Goal: Information Seeking & Learning: Learn about a topic

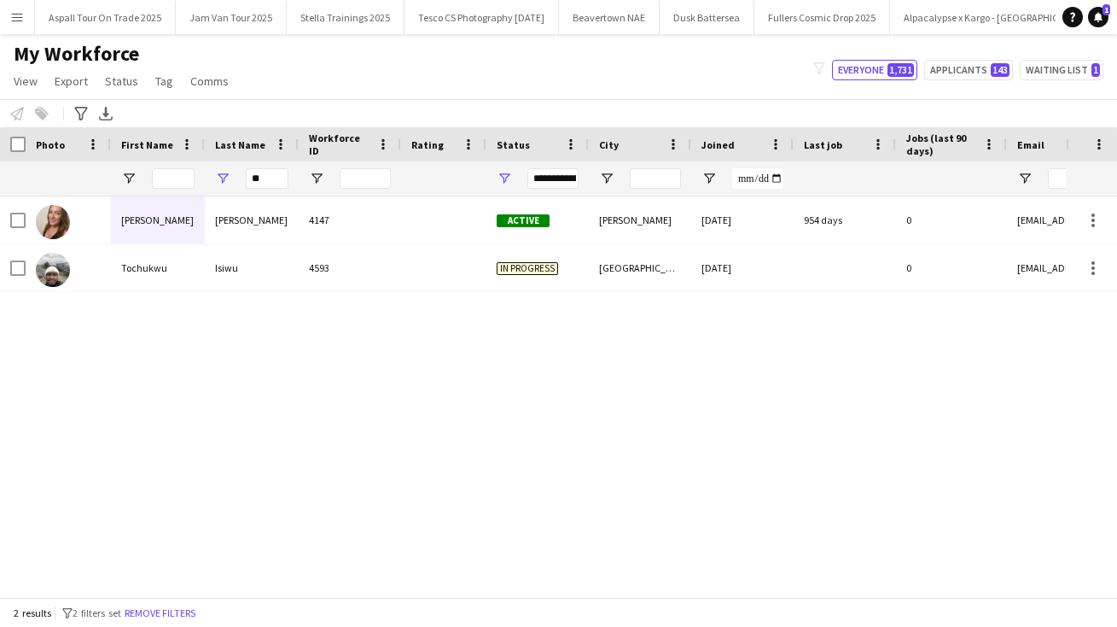
scroll to position [0, 36]
click at [265, 179] on input "**" at bounding box center [267, 178] width 43 height 20
type input "*"
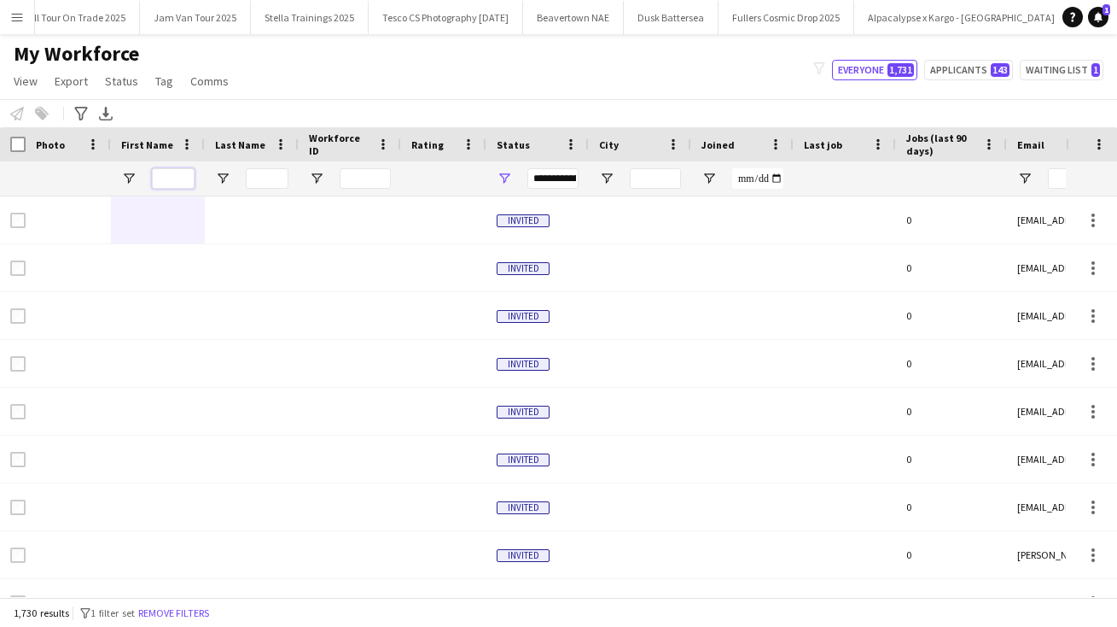
click at [173, 172] on input "First Name Filter Input" at bounding box center [173, 178] width 43 height 20
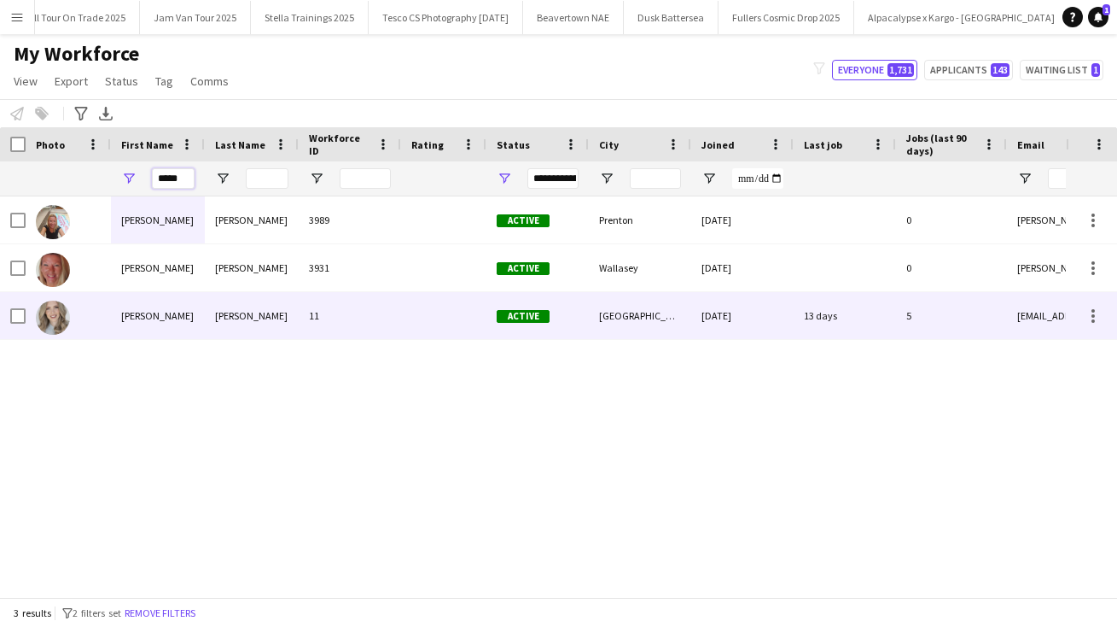
type input "*****"
click at [229, 318] on div "[PERSON_NAME]" at bounding box center [252, 315] width 94 height 47
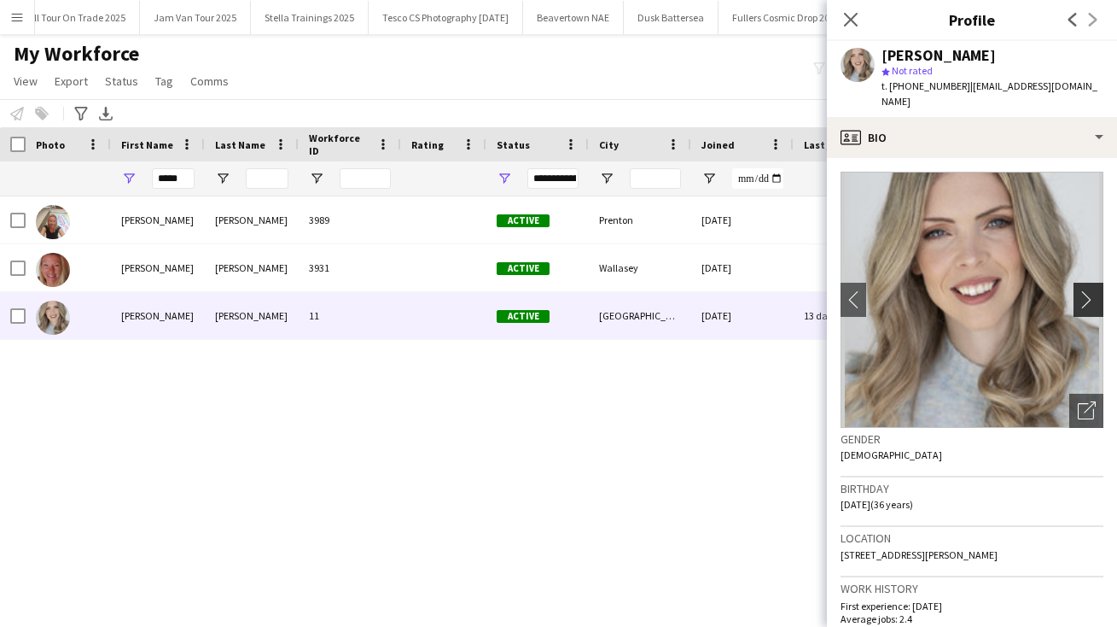
click at [1088, 290] on app-icon "chevron-right" at bounding box center [1091, 299] width 26 height 18
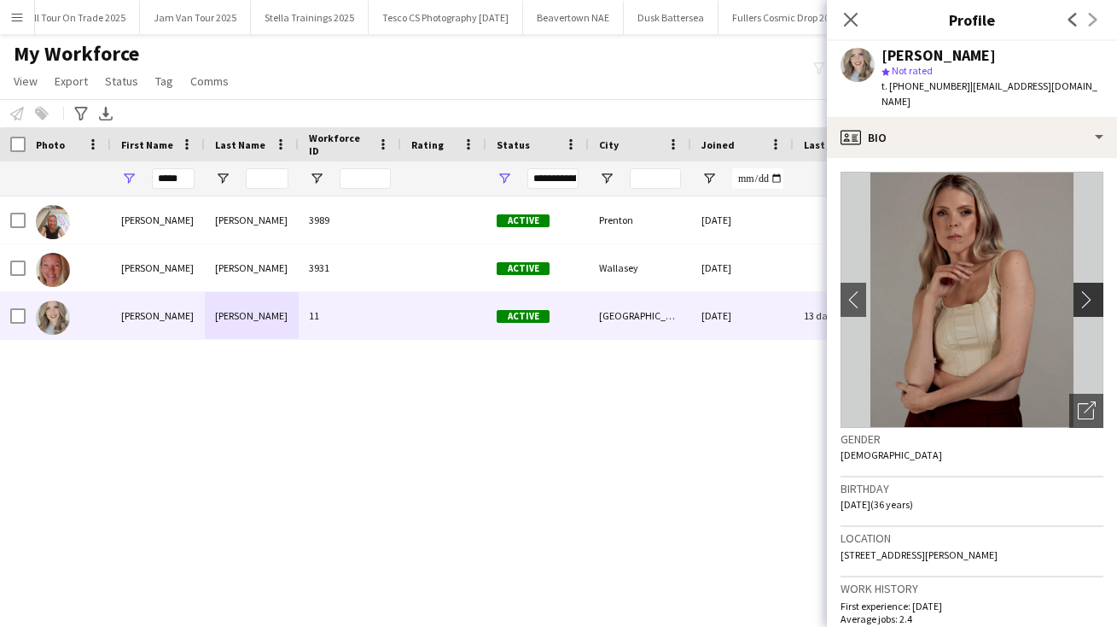
click at [1089, 290] on app-icon "chevron-right" at bounding box center [1091, 299] width 26 height 18
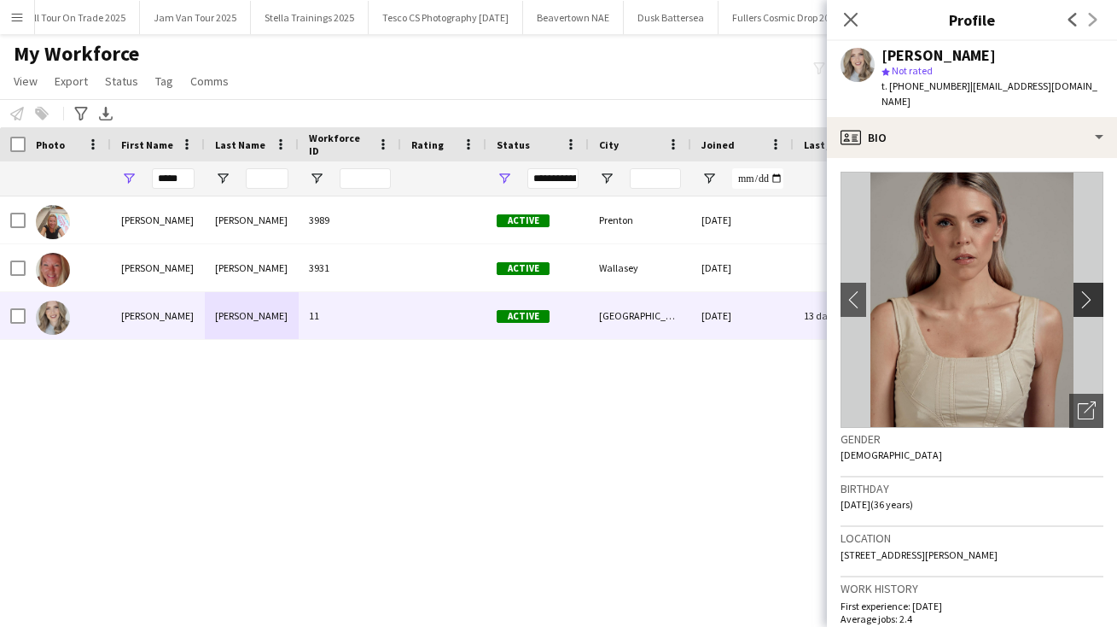
click at [1089, 290] on app-icon "chevron-right" at bounding box center [1091, 299] width 26 height 18
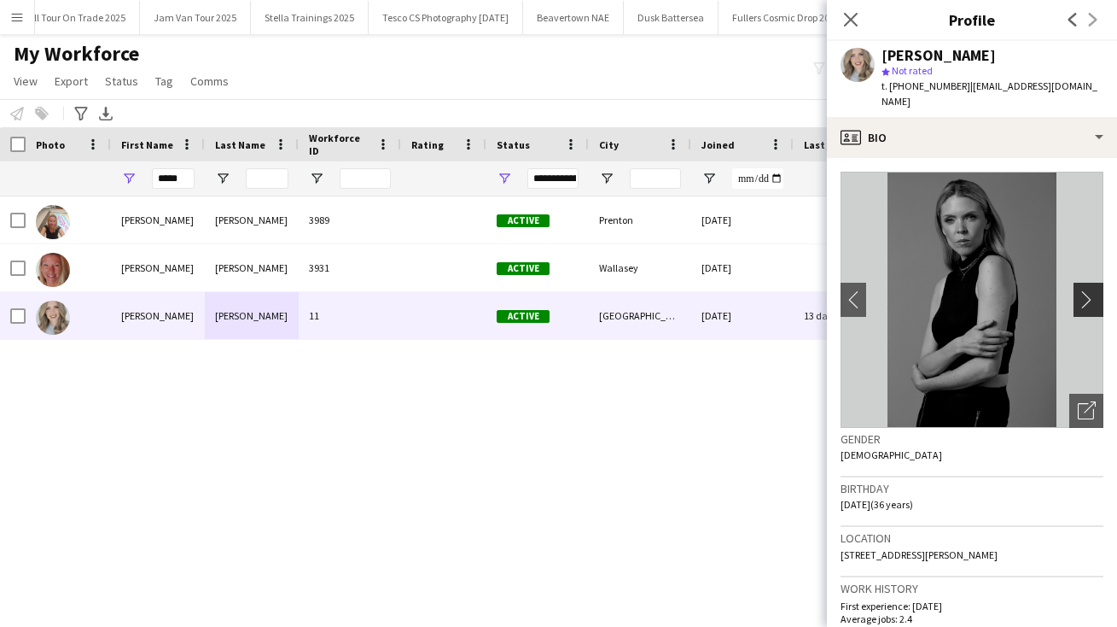
click at [1089, 290] on app-icon "chevron-right" at bounding box center [1091, 299] width 26 height 18
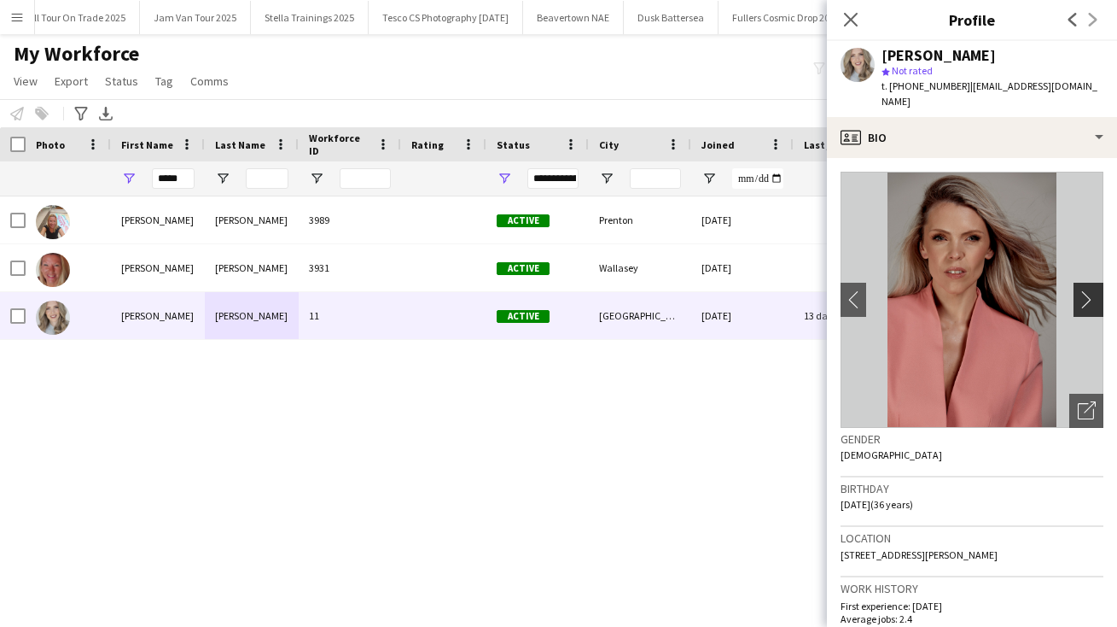
click at [1089, 290] on app-icon "chevron-right" at bounding box center [1091, 299] width 26 height 18
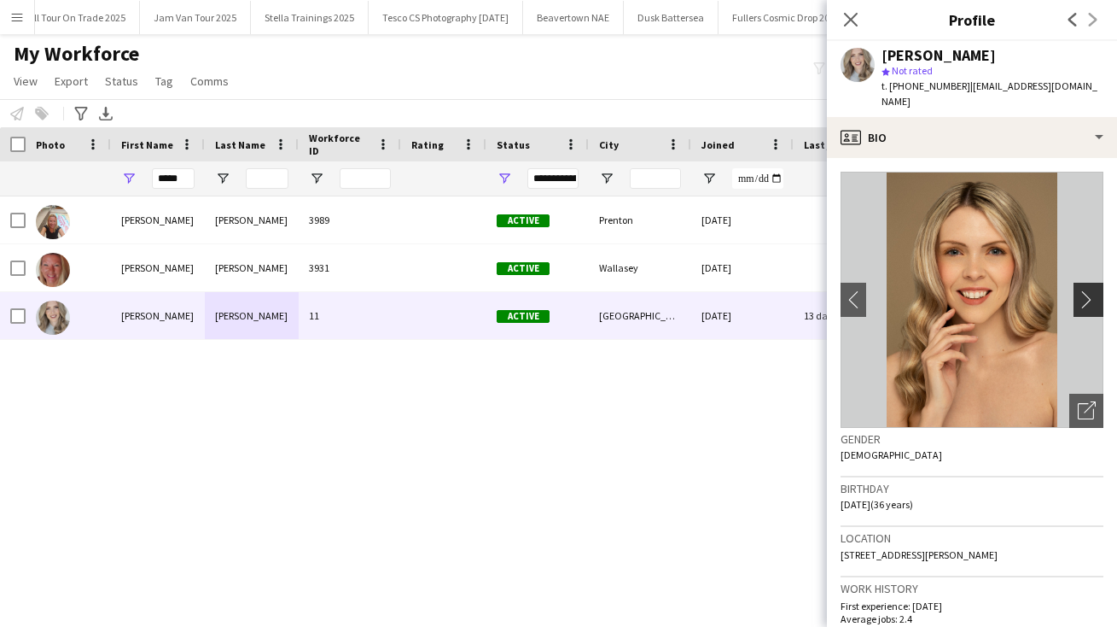
click at [1089, 290] on app-icon "chevron-right" at bounding box center [1091, 299] width 26 height 18
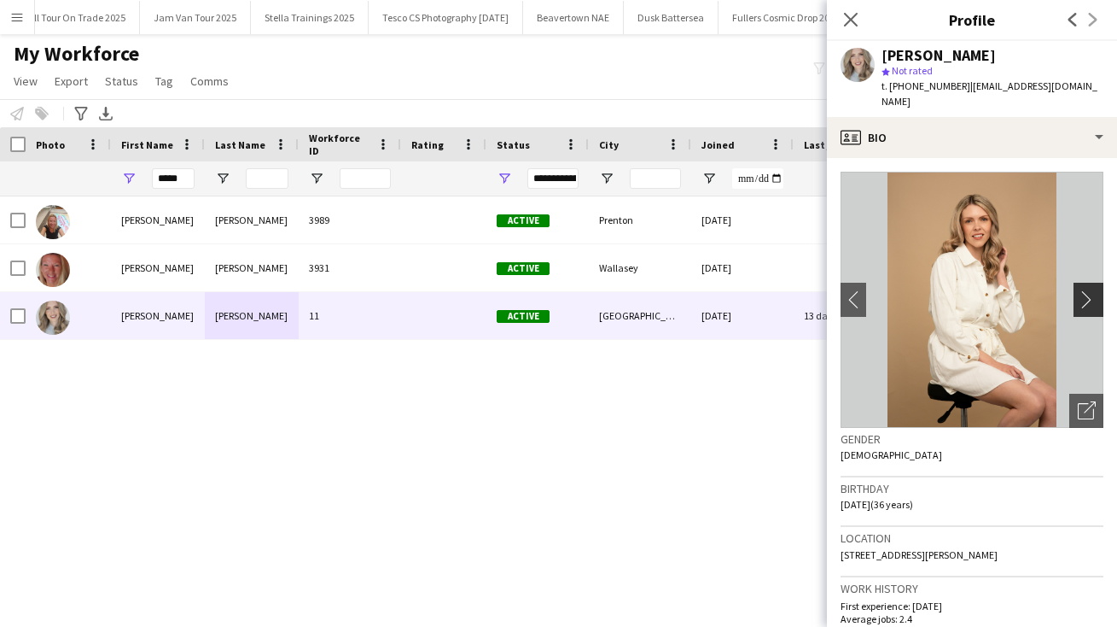
click at [1089, 290] on app-icon "chevron-right" at bounding box center [1091, 299] width 26 height 18
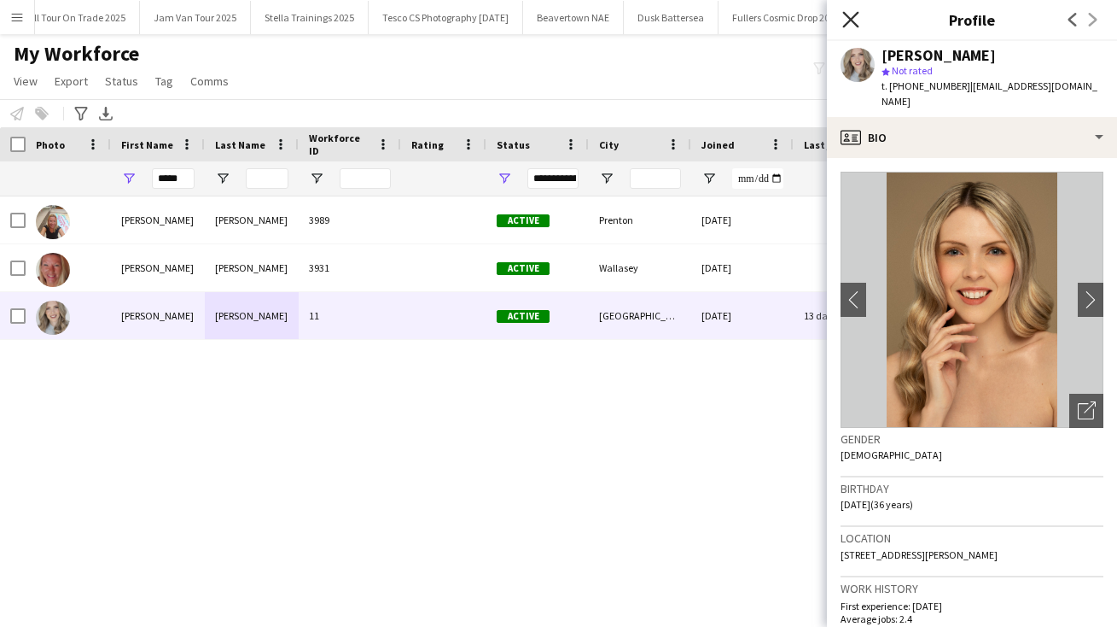
click at [849, 22] on icon at bounding box center [850, 19] width 16 height 16
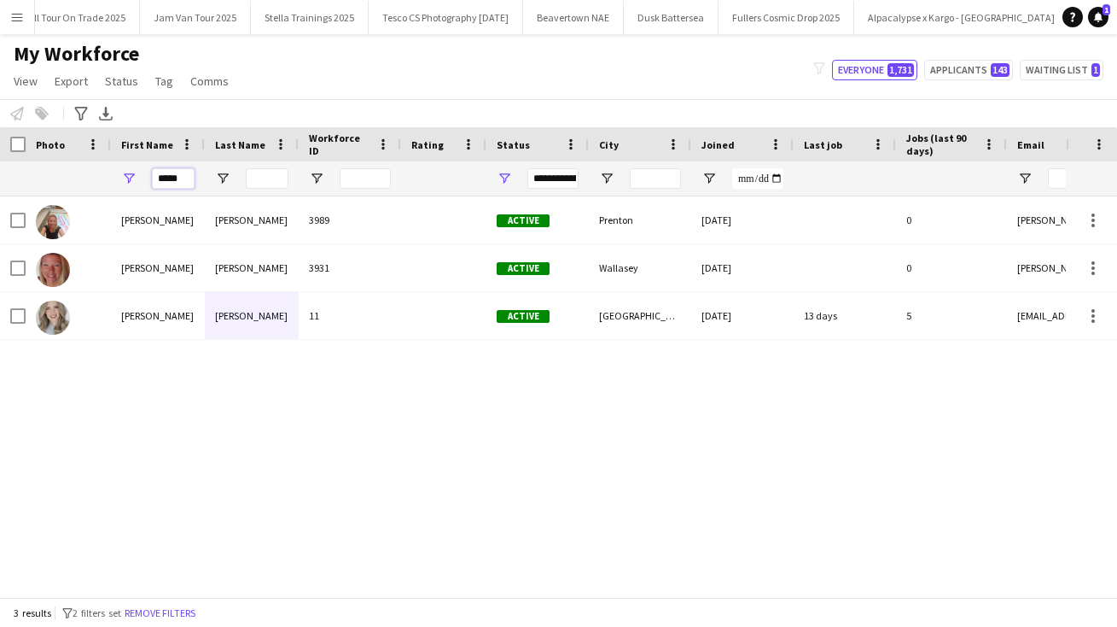
drag, startPoint x: 188, startPoint y: 177, endPoint x: 0, endPoint y: 155, distance: 189.0
click at [2, 159] on div "Workforce Details Photo First Name" at bounding box center [925, 161] width 1851 height 69
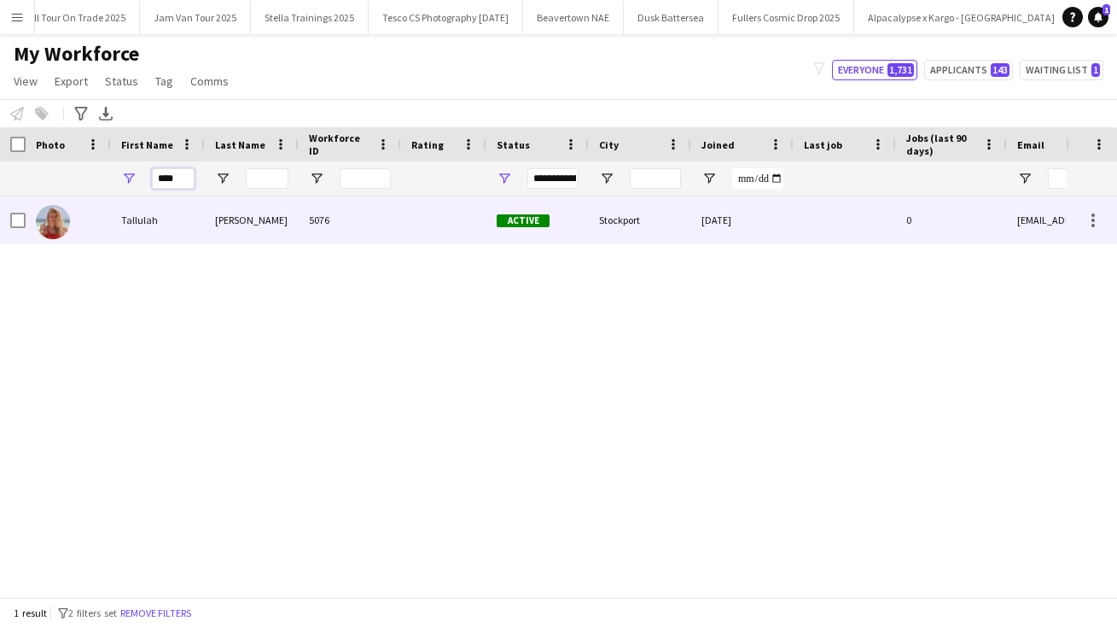
type input "****"
click at [147, 221] on div "Tallulah" at bounding box center [158, 219] width 94 height 47
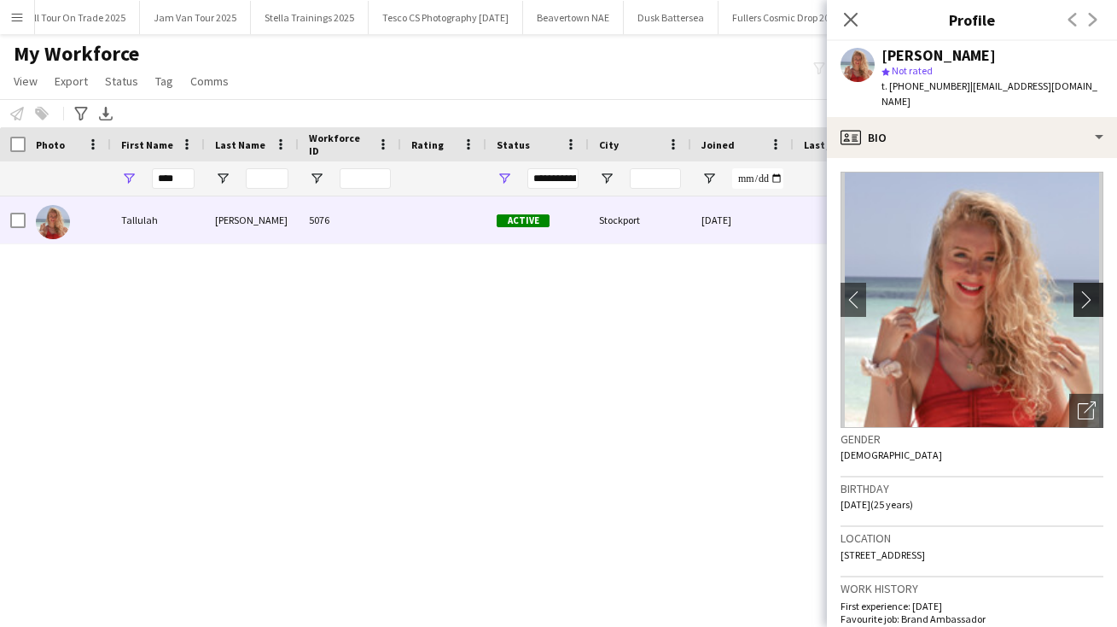
click at [1081, 292] on button "chevron-right" at bounding box center [1091, 300] width 34 height 34
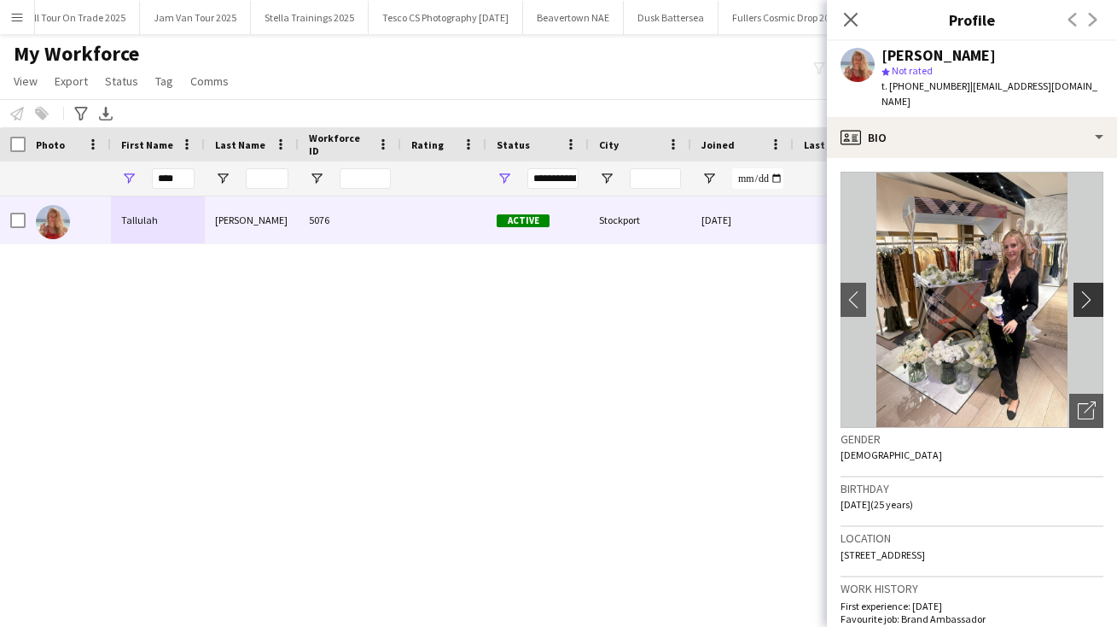
click at [1082, 290] on app-icon "chevron-right" at bounding box center [1091, 299] width 26 height 18
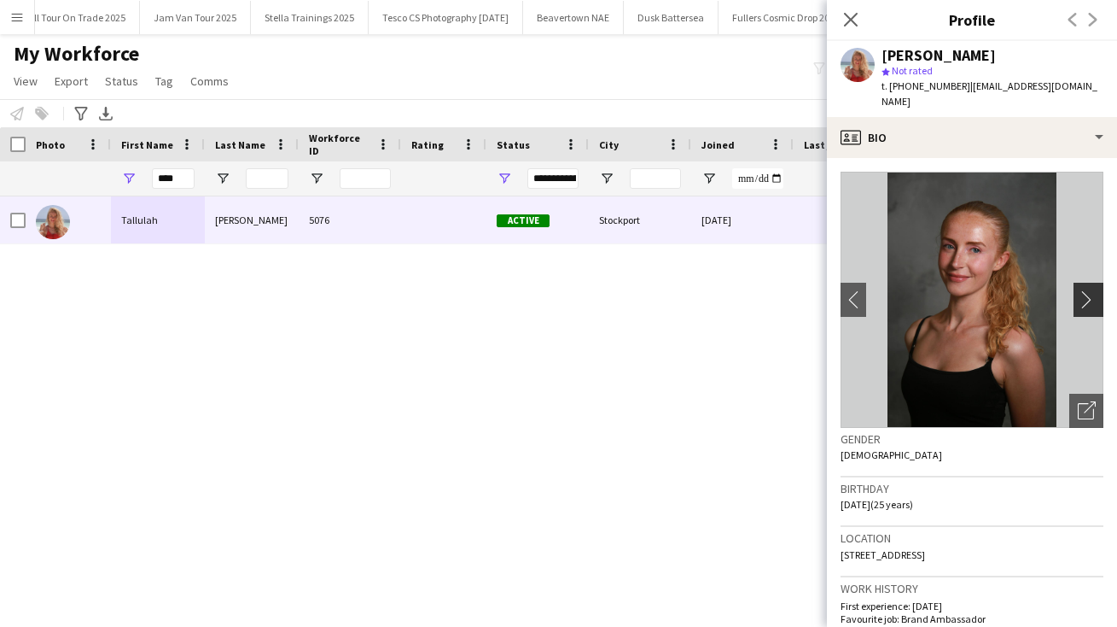
click at [1082, 290] on app-icon "chevron-right" at bounding box center [1091, 299] width 26 height 18
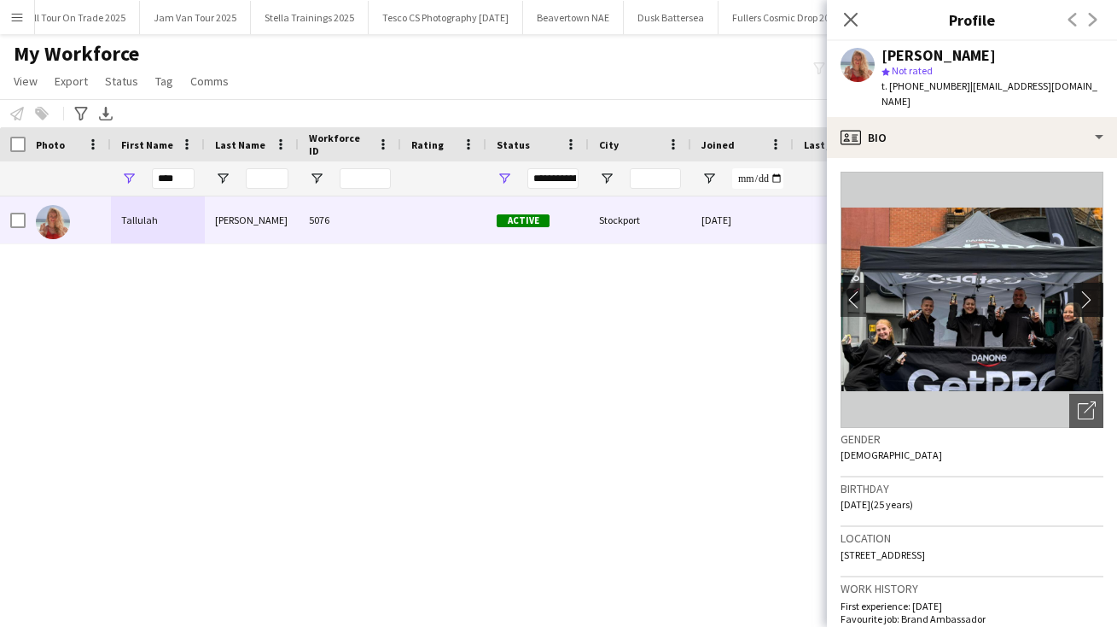
click at [1082, 290] on app-icon "chevron-right" at bounding box center [1091, 299] width 26 height 18
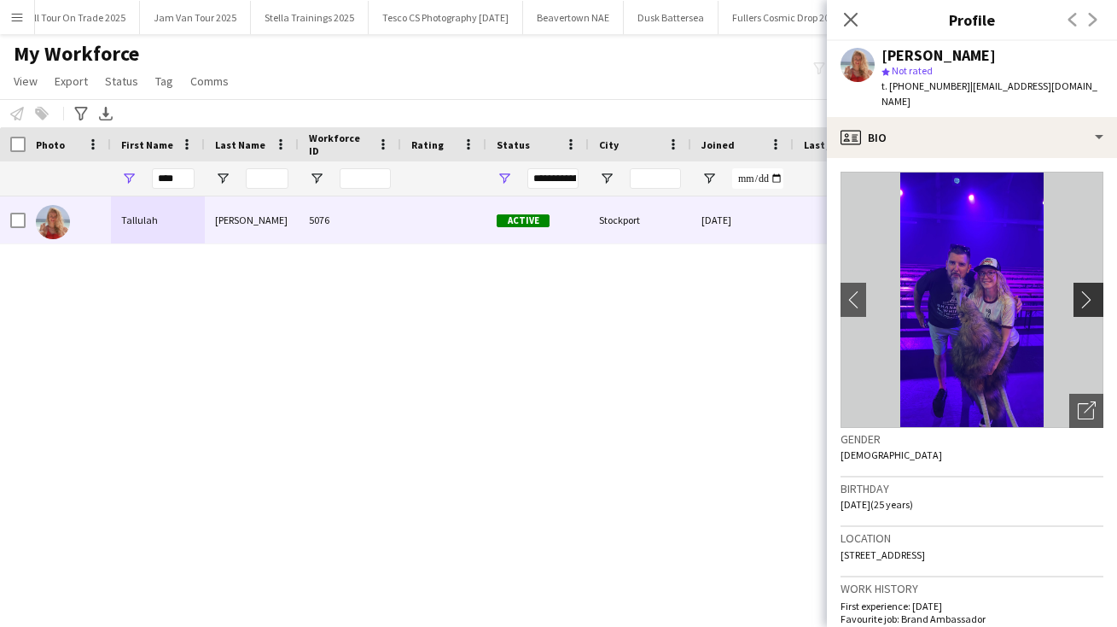
click at [1089, 290] on app-icon "chevron-right" at bounding box center [1091, 299] width 26 height 18
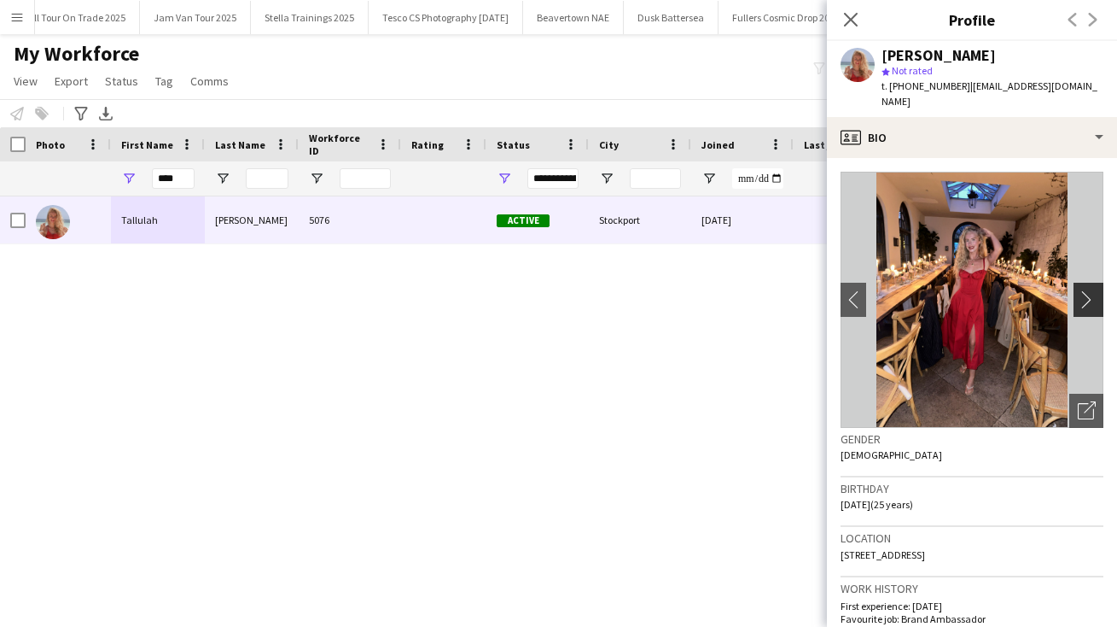
click at [1089, 290] on app-icon "chevron-right" at bounding box center [1091, 299] width 26 height 18
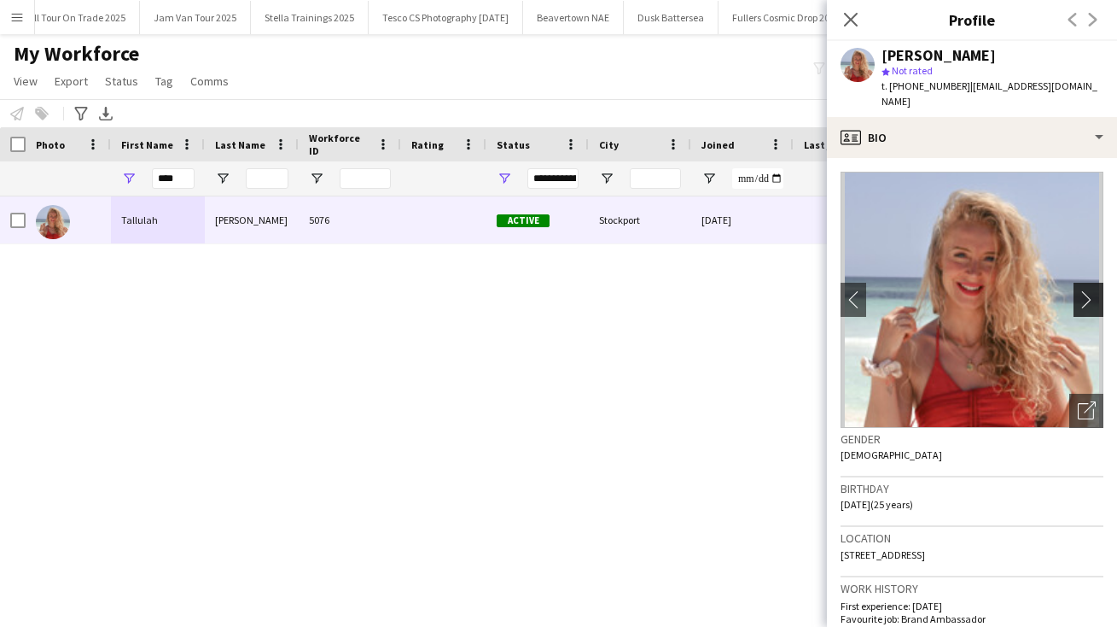
click at [1089, 290] on app-icon "chevron-right" at bounding box center [1091, 299] width 26 height 18
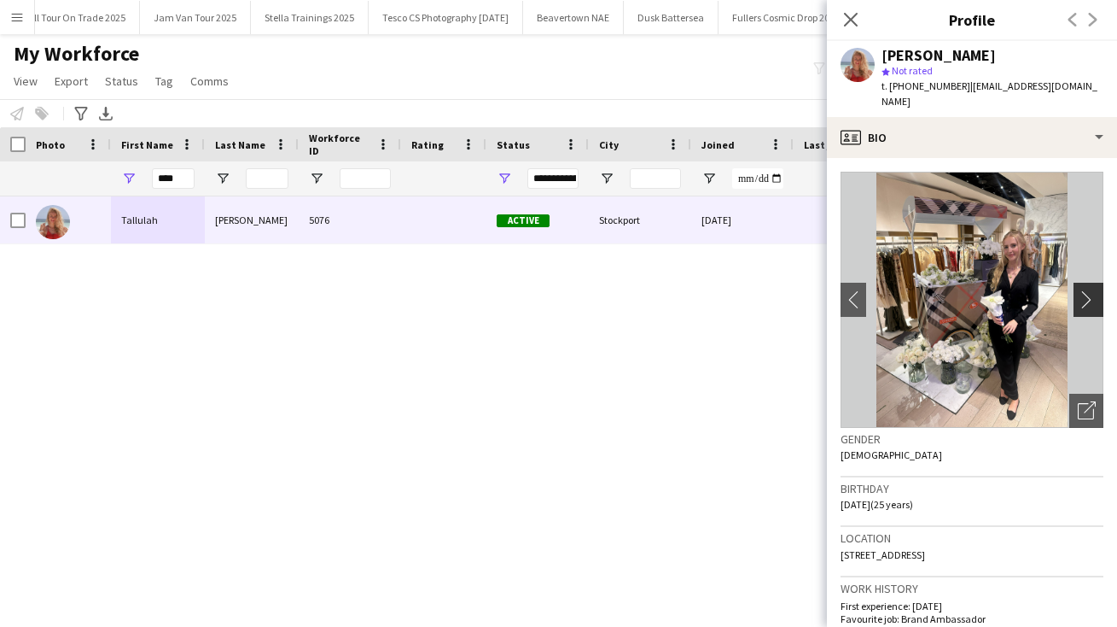
click at [1089, 290] on app-icon "chevron-right" at bounding box center [1091, 299] width 26 height 18
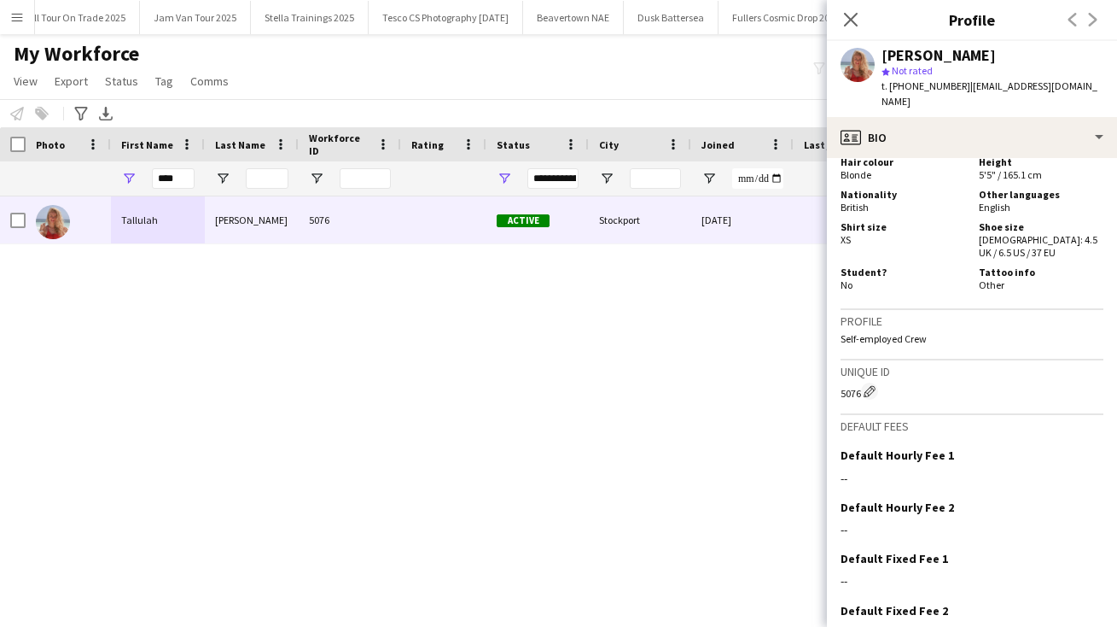
scroll to position [1232, 0]
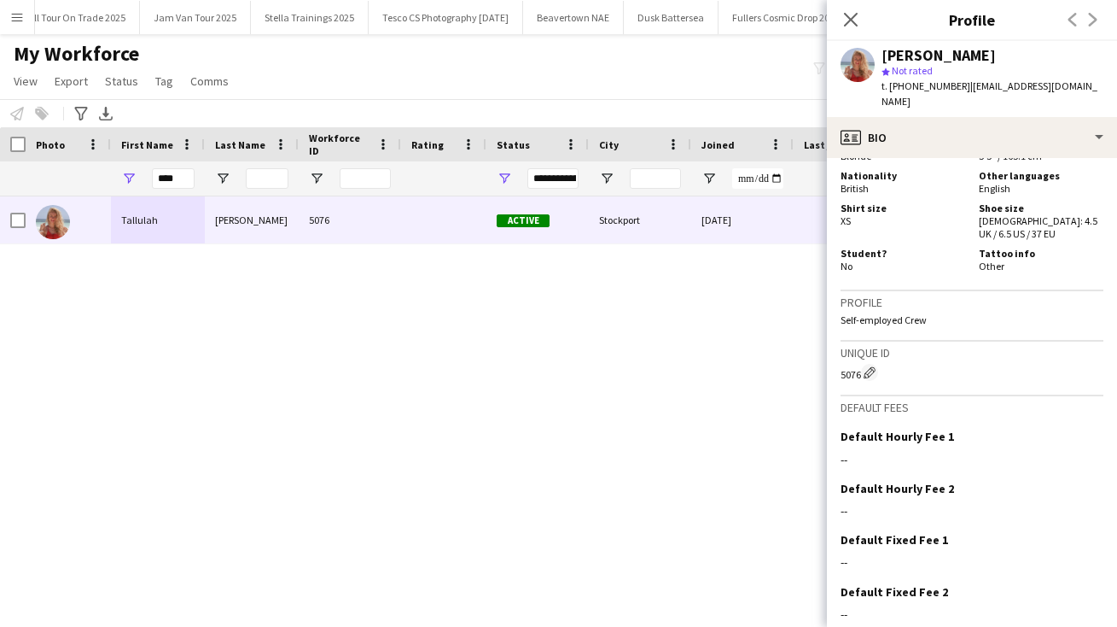
drag, startPoint x: 1046, startPoint y: 528, endPoint x: 1044, endPoint y: 643, distance: 114.4
click at [1044, 626] on html "Menu Boards Boards Boards All jobs Status Workforce Workforce My Workforce Recr…" at bounding box center [558, 313] width 1117 height 627
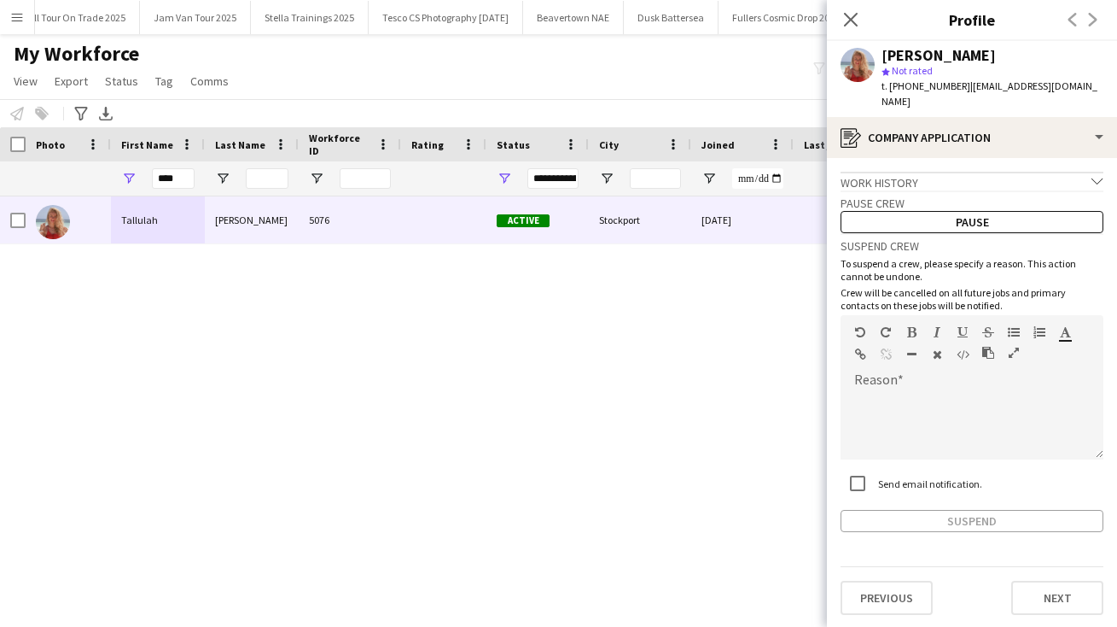
click at [1096, 175] on icon "chevron-down" at bounding box center [1098, 181] width 12 height 12
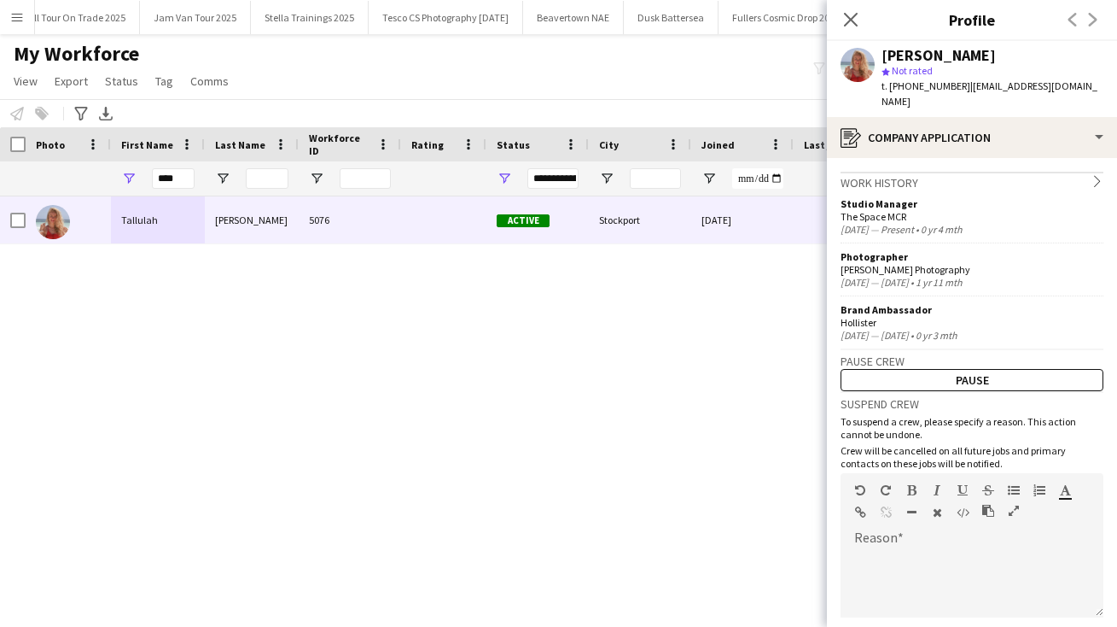
drag, startPoint x: 1047, startPoint y: 282, endPoint x: 1047, endPoint y: 215, distance: 66.6
click at [1047, 217] on div "Studio Manager The Space MCR [DATE] — Present • 0 yr 4 mth Photographer [PERSON…" at bounding box center [972, 269] width 263 height 144
click at [1096, 175] on icon at bounding box center [1097, 180] width 6 height 11
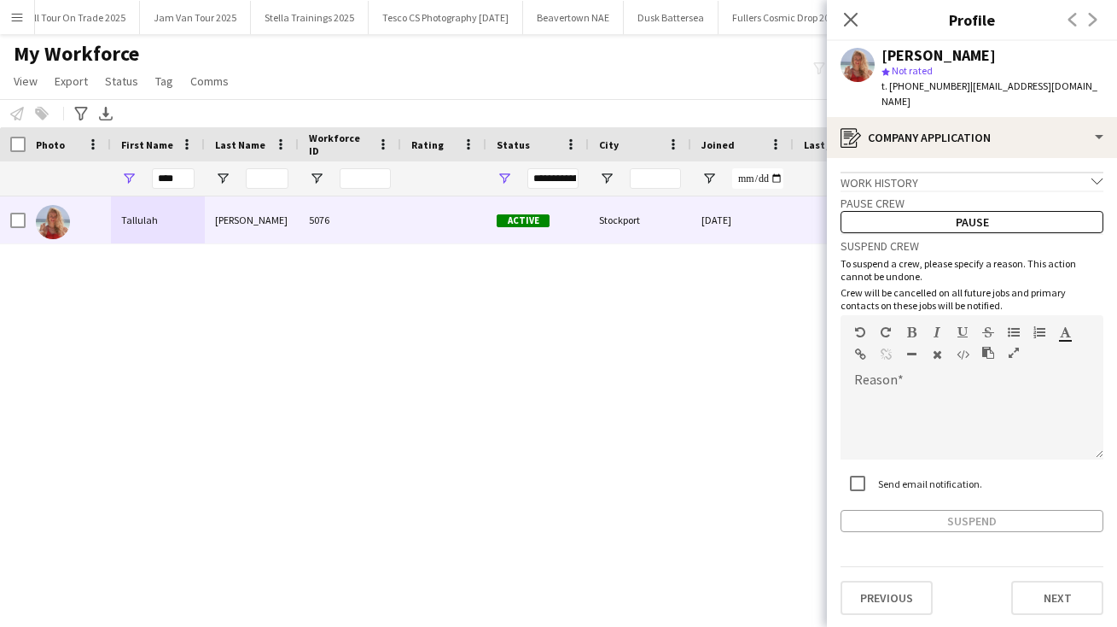
click at [1096, 175] on icon "chevron-down" at bounding box center [1098, 181] width 12 height 12
